Goal: Task Accomplishment & Management: Complete application form

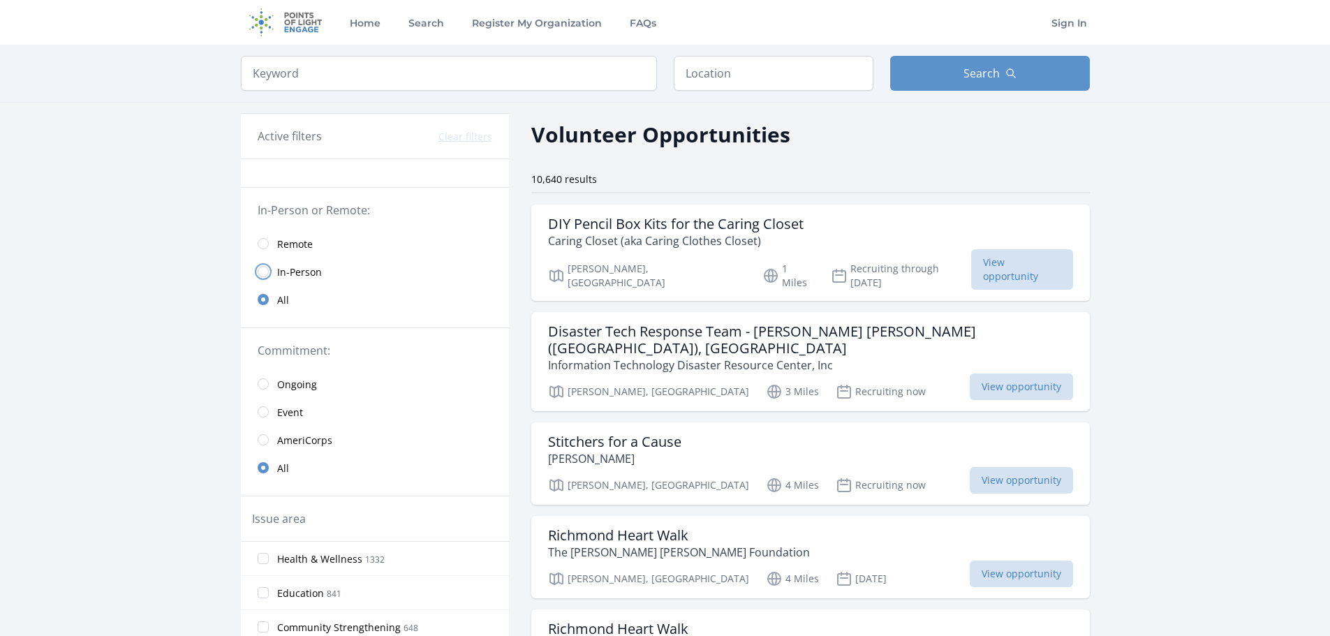
click at [260, 273] on input "radio" at bounding box center [263, 271] width 11 height 11
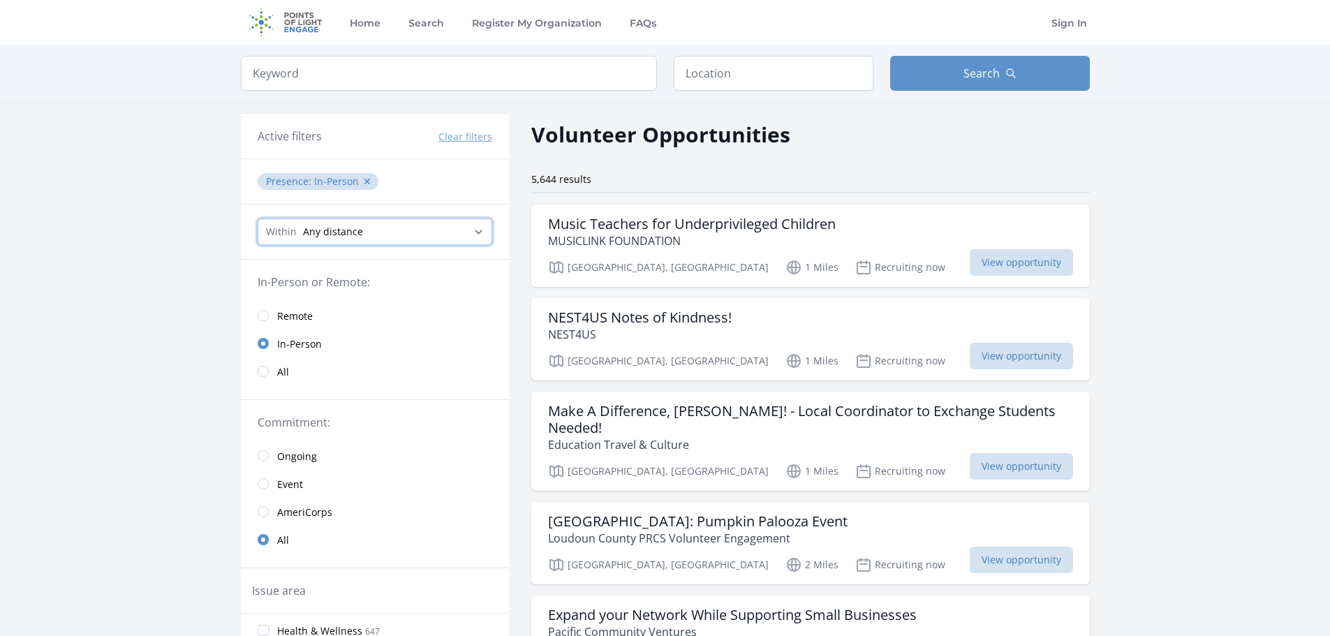
click at [330, 233] on select "Any distance , 5 Miles , 20 Miles , 50 Miles , 100 Miles" at bounding box center [375, 232] width 235 height 27
select select "32186"
click at [258, 219] on select "Any distance , 5 Miles , 20 Miles , 50 Miles , 100 Miles" at bounding box center [375, 232] width 235 height 27
click at [760, 78] on input "text" at bounding box center [774, 73] width 200 height 35
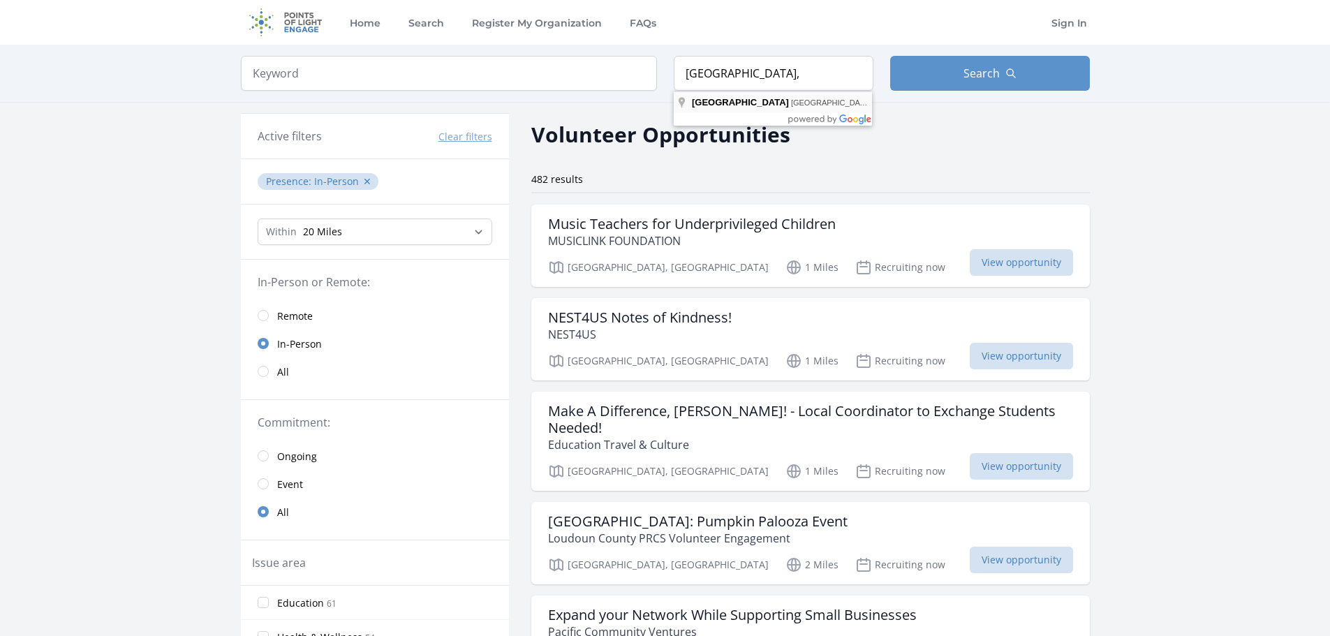
type input "Hummelstown, PA, USA"
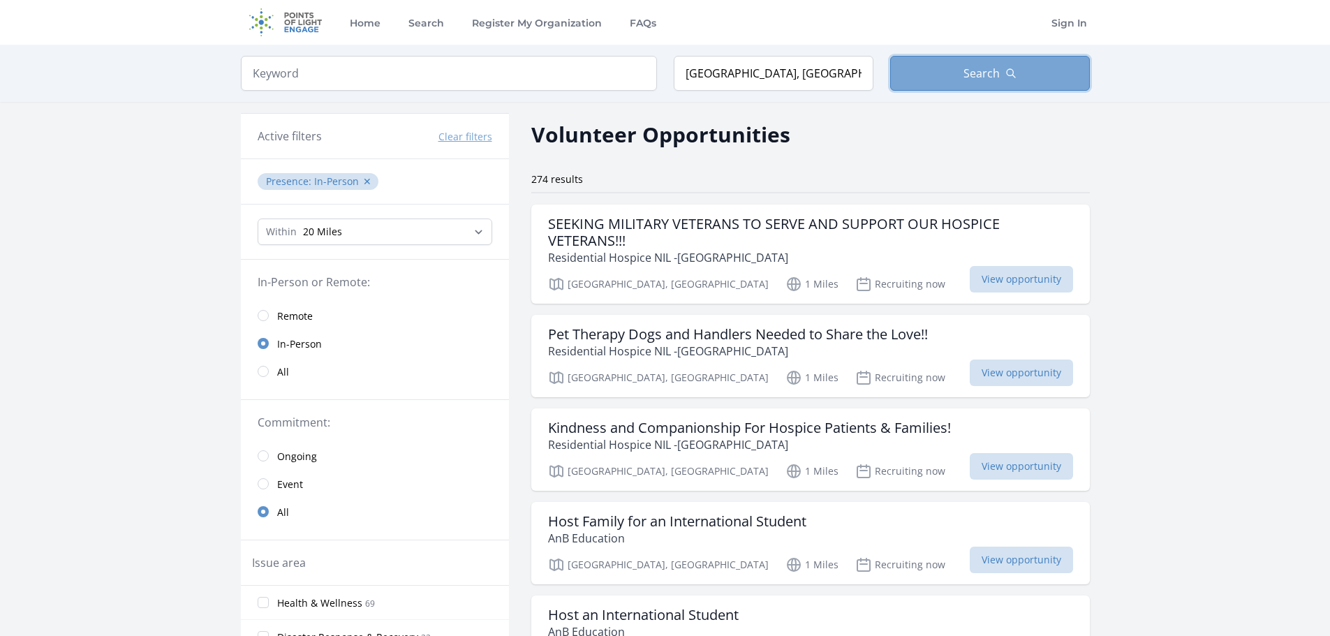
click at [941, 80] on button "Search" at bounding box center [990, 73] width 200 height 35
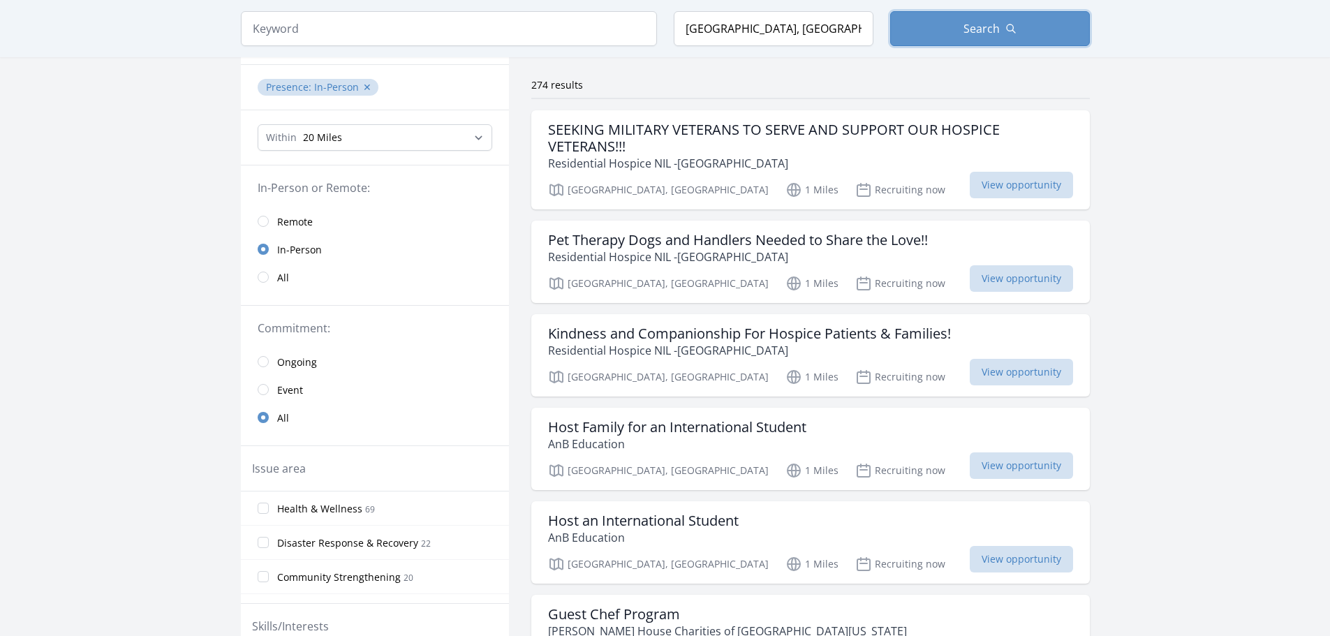
scroll to position [70, 0]
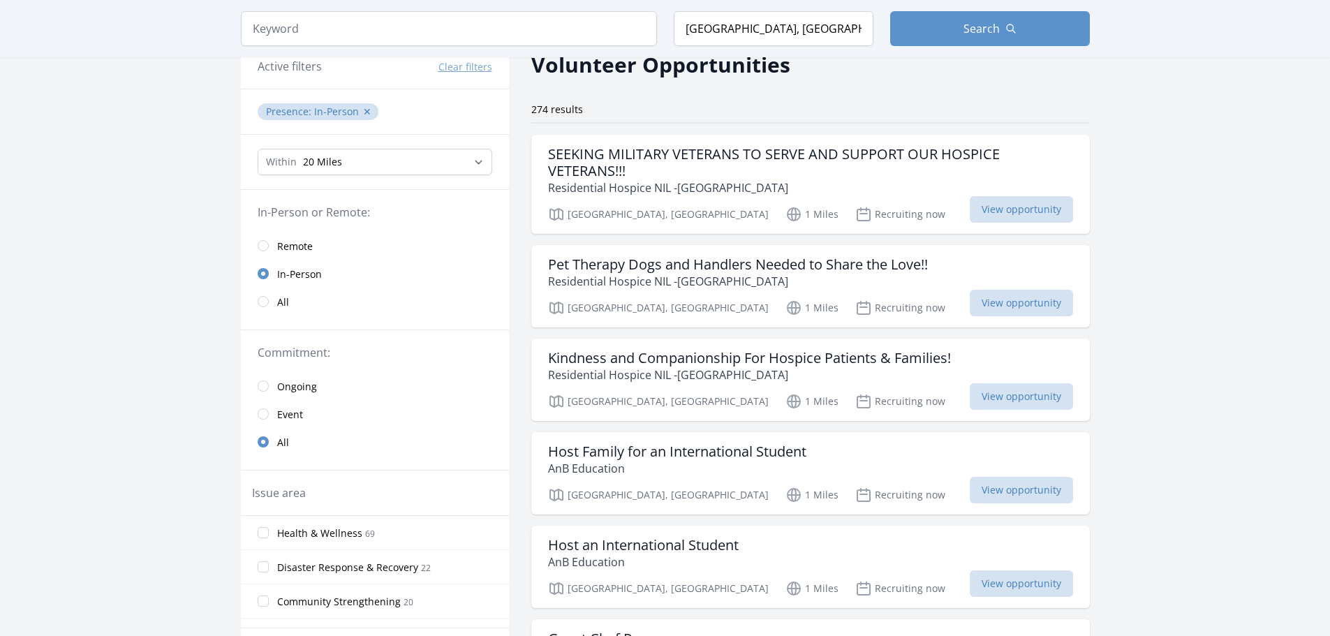
click at [272, 415] on link "Event" at bounding box center [375, 414] width 268 height 28
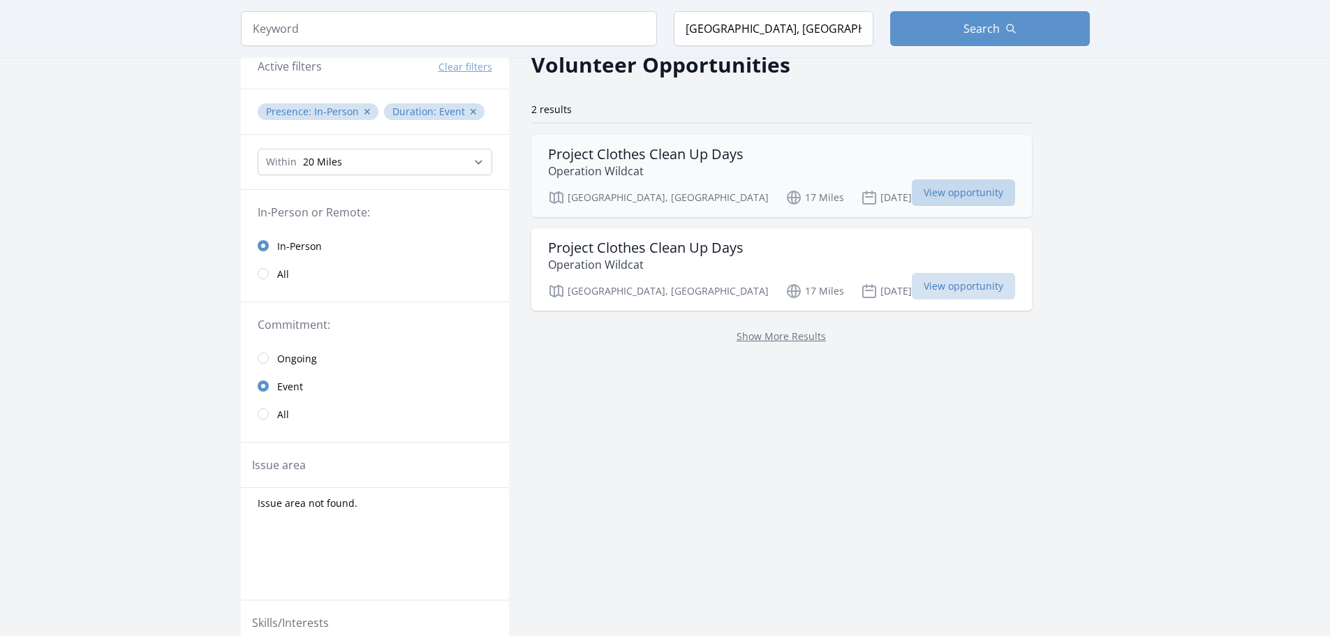
click at [912, 198] on span "View opportunity" at bounding box center [963, 192] width 103 height 27
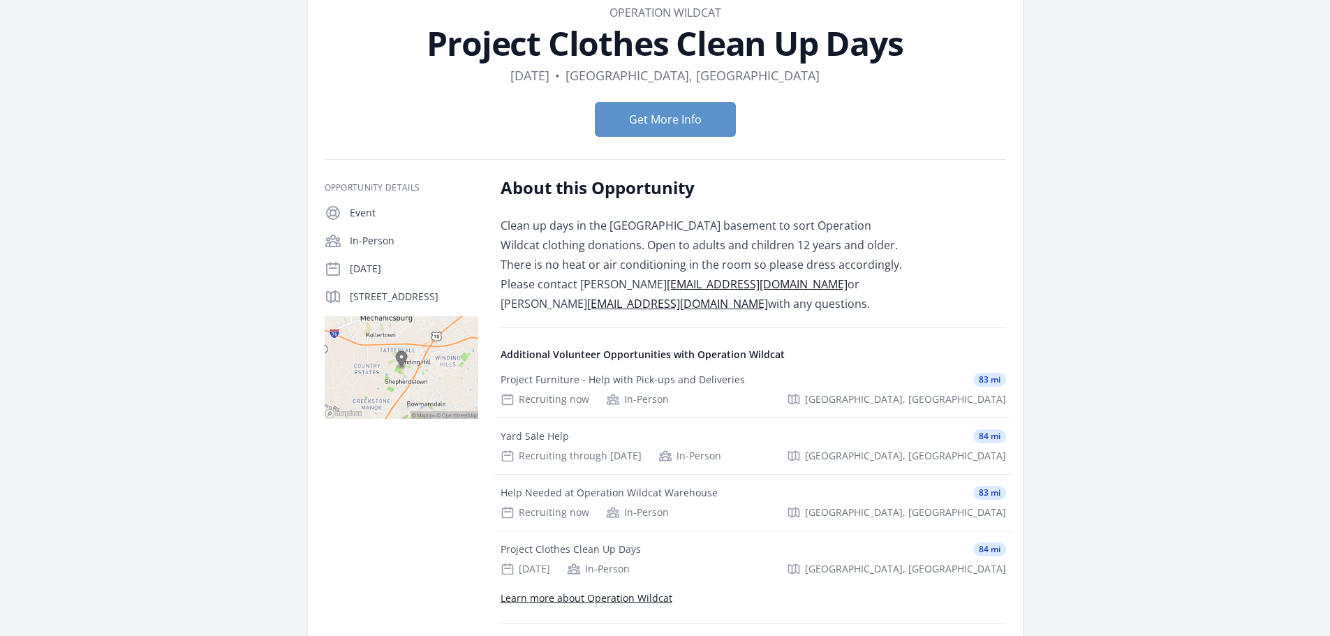
scroll to position [70, 0]
